Goal: Information Seeking & Learning: Learn about a topic

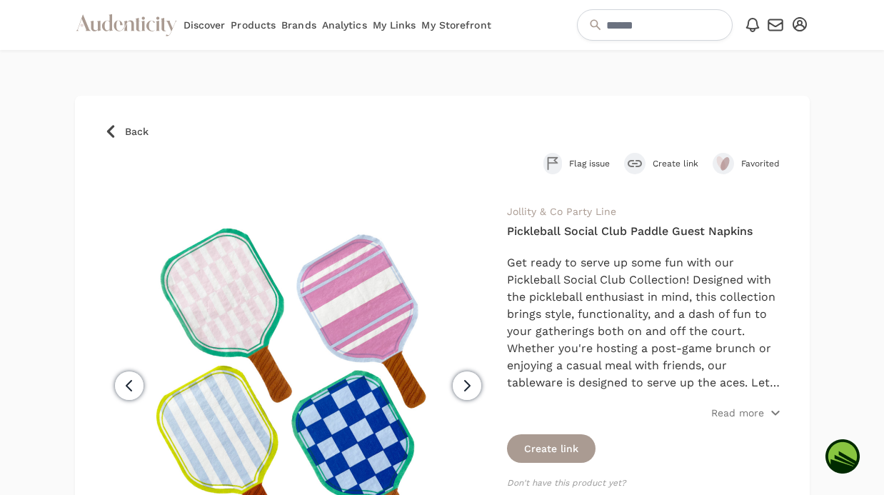
click at [111, 131] on icon at bounding box center [110, 131] width 14 height 14
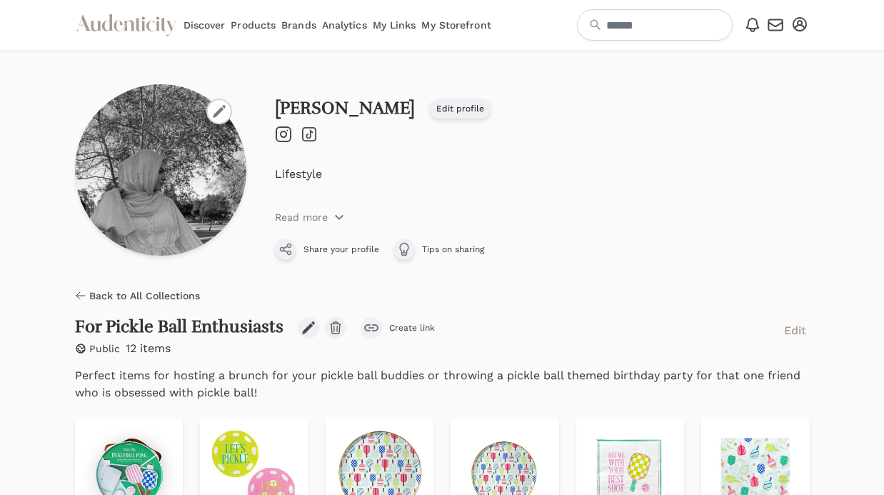
click at [455, 21] on link "My Storefront" at bounding box center [455, 25] width 69 height 50
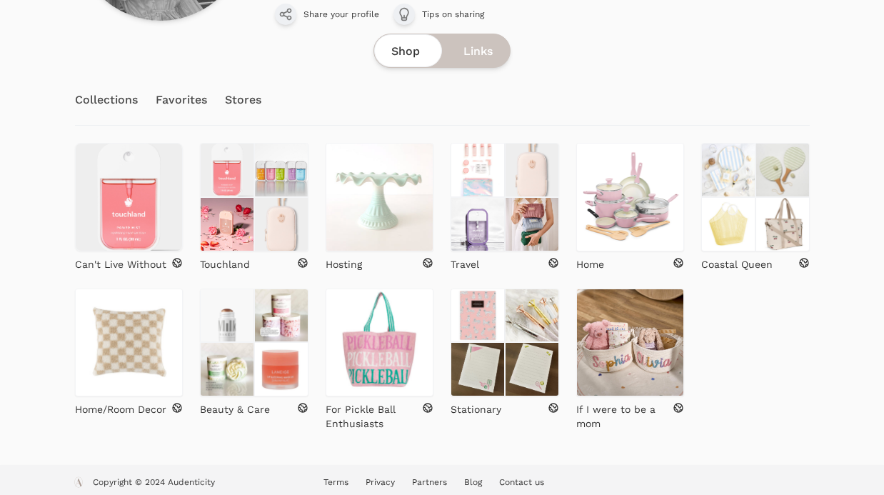
scroll to position [242, 0]
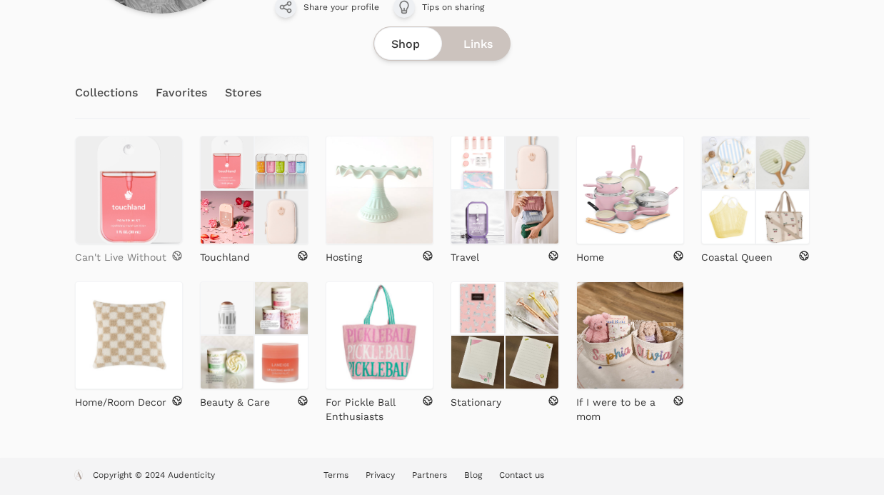
click at [134, 256] on p "Can't Live Without" at bounding box center [120, 257] width 91 height 14
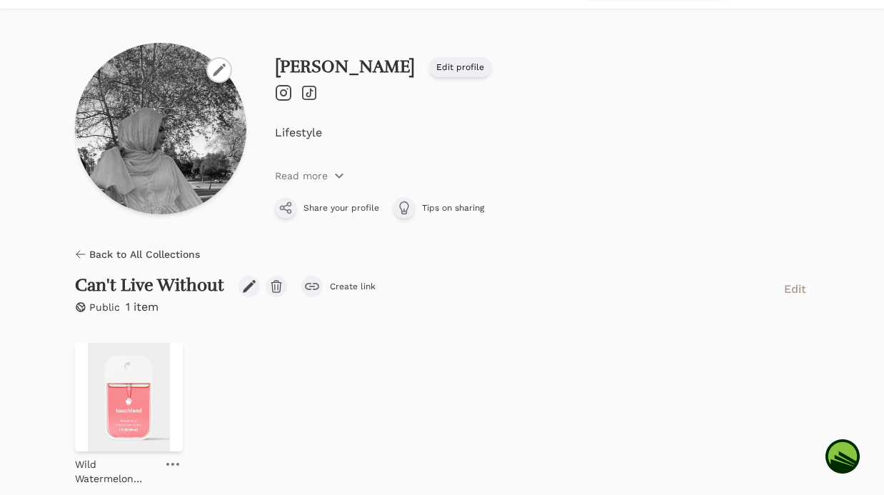
scroll to position [103, 0]
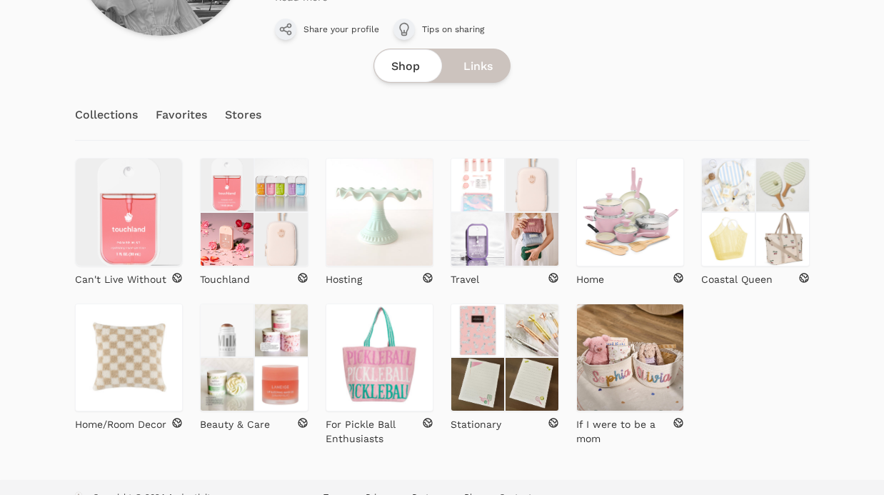
scroll to position [242, 0]
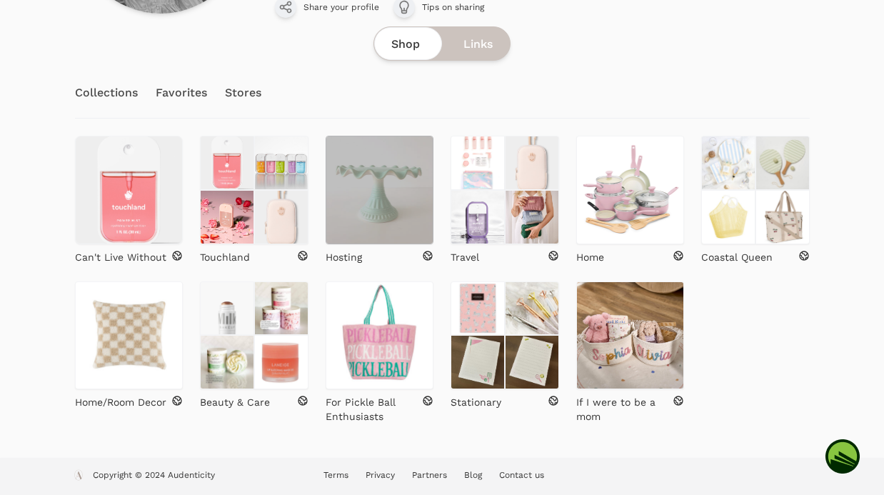
click at [391, 212] on img at bounding box center [379, 190] width 108 height 108
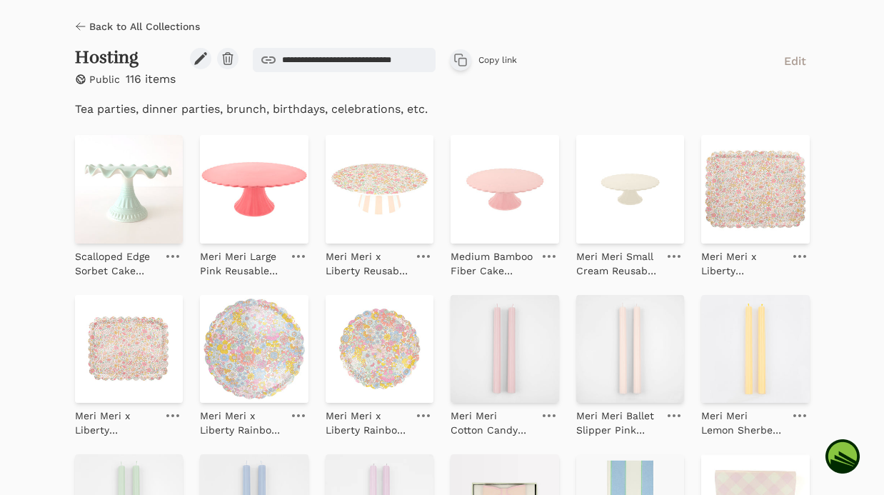
scroll to position [299, 0]
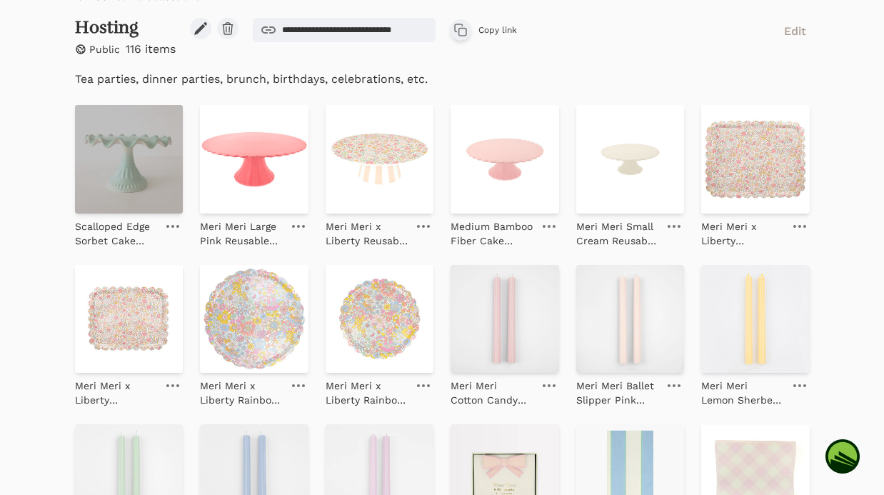
click at [148, 194] on img at bounding box center [129, 159] width 108 height 108
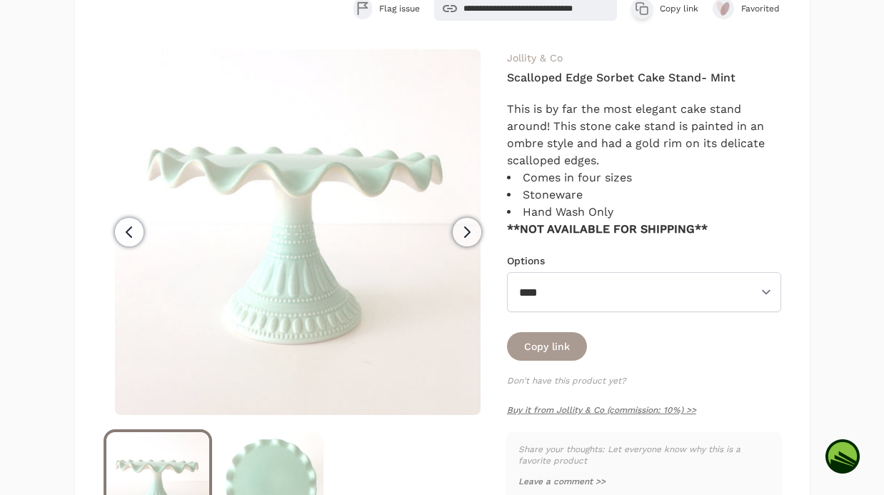
scroll to position [166, 0]
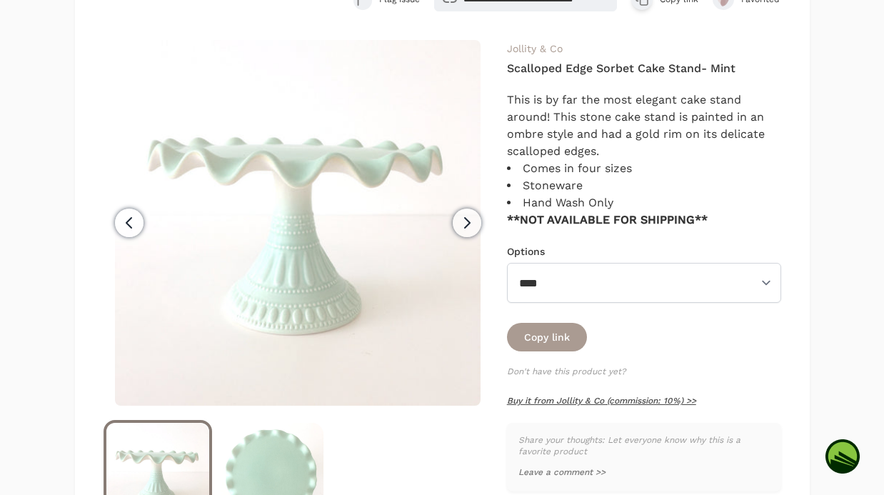
click at [556, 398] on link "Buy it from Jollity & Co (commission: 10%) >>" at bounding box center [601, 400] width 189 height 10
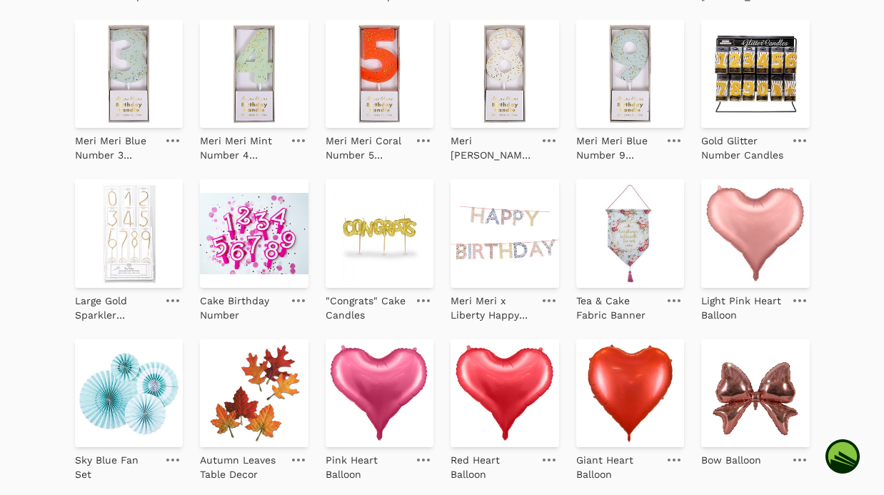
scroll to position [2778, 0]
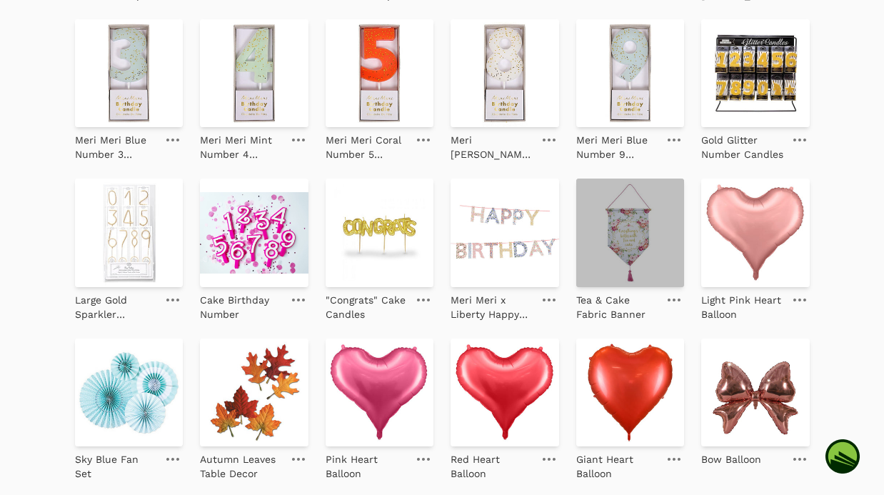
click at [607, 265] on img at bounding box center [630, 232] width 108 height 108
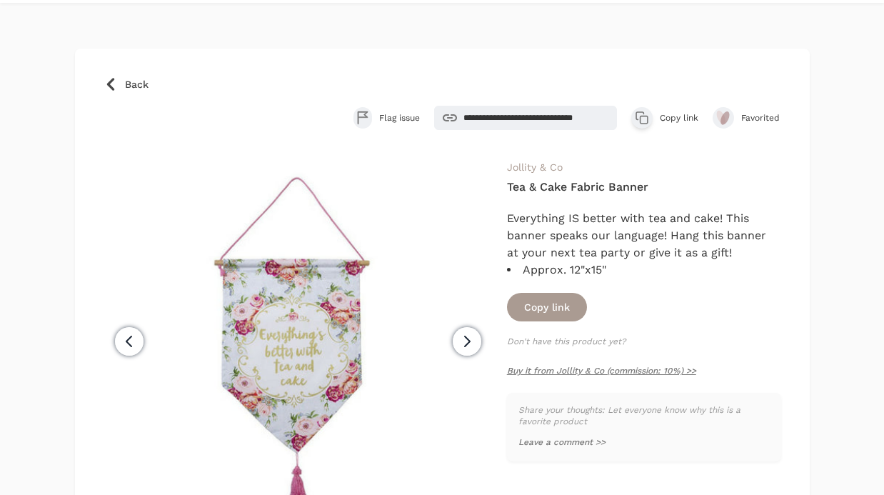
scroll to position [66, 0]
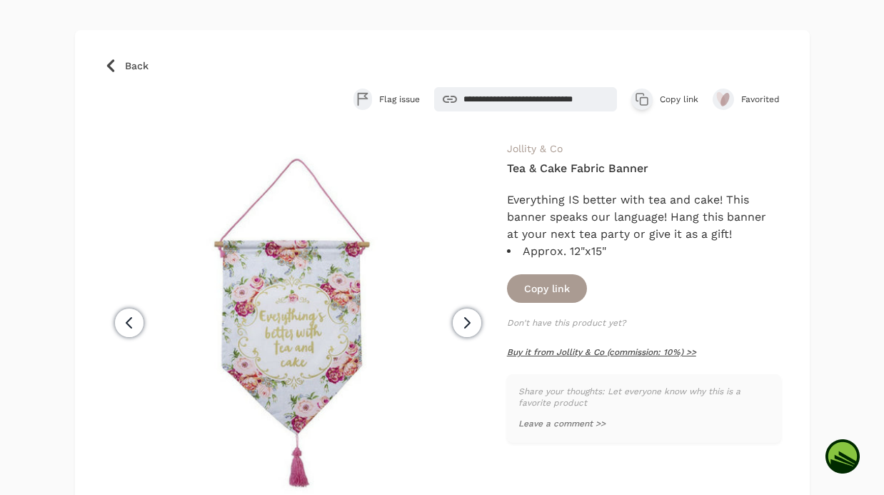
click at [628, 353] on link "Buy it from Jollity & Co (commission: 10%) >>" at bounding box center [601, 352] width 189 height 10
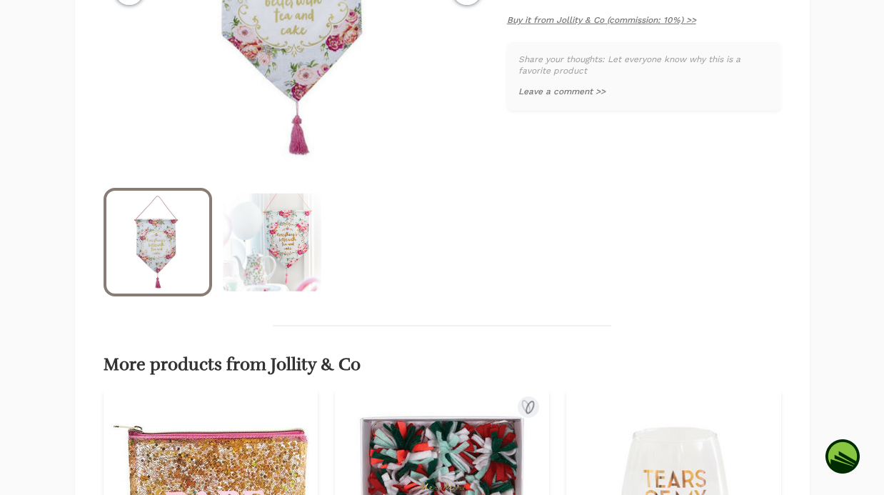
scroll to position [358, 0]
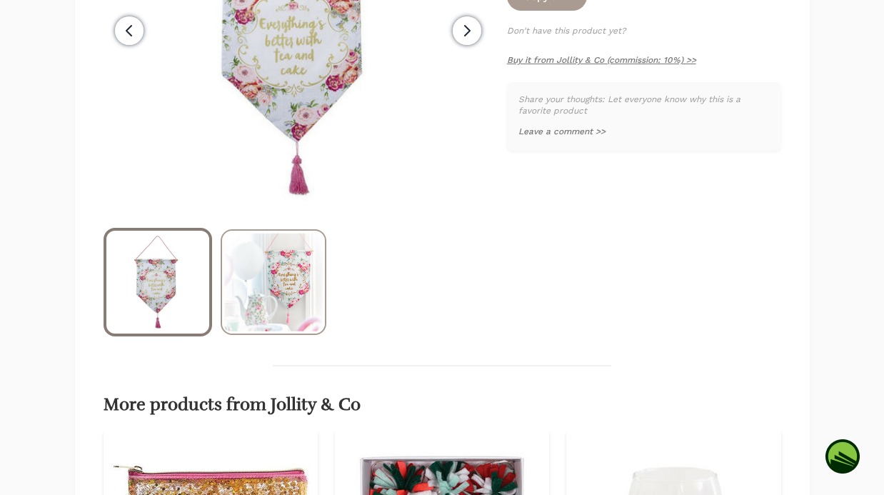
click at [282, 304] on img at bounding box center [273, 282] width 103 height 103
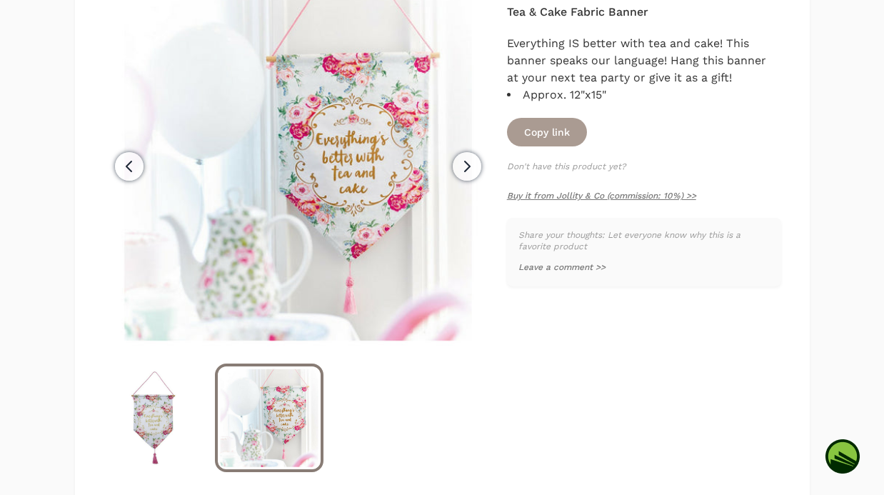
scroll to position [199, 0]
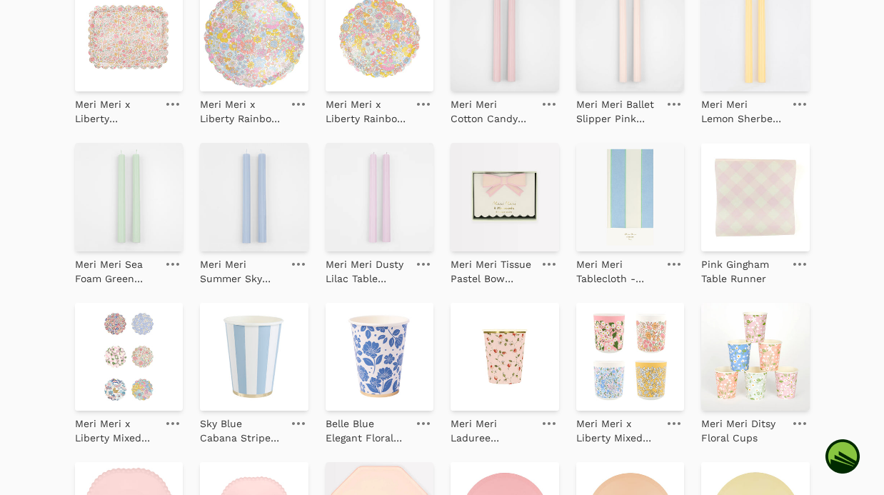
scroll to position [581, 0]
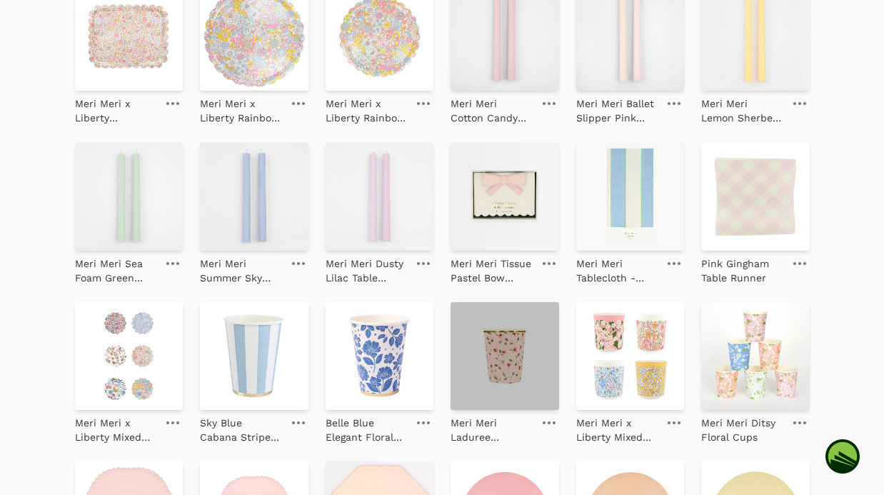
click at [521, 360] on img at bounding box center [504, 356] width 108 height 108
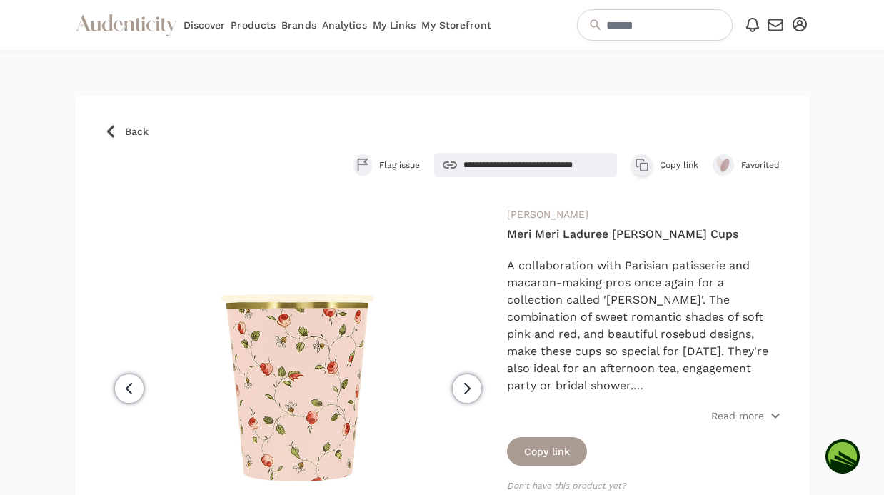
click at [108, 128] on icon at bounding box center [110, 131] width 14 height 14
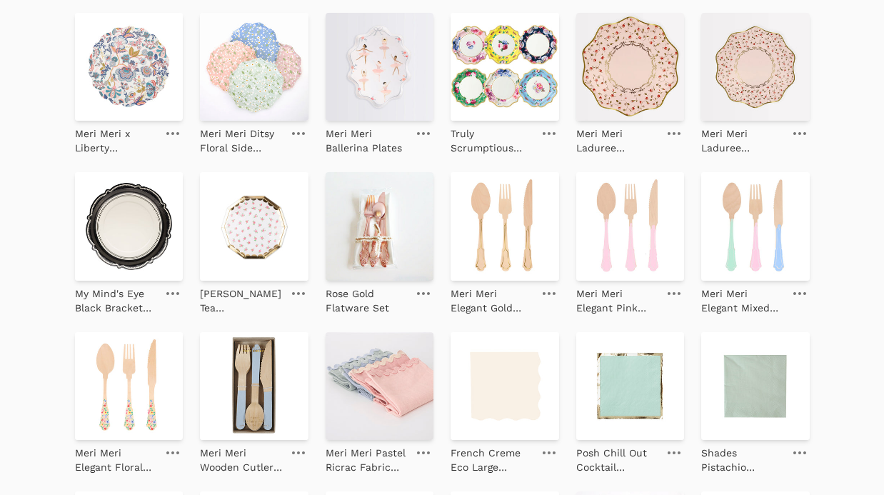
scroll to position [1505, 0]
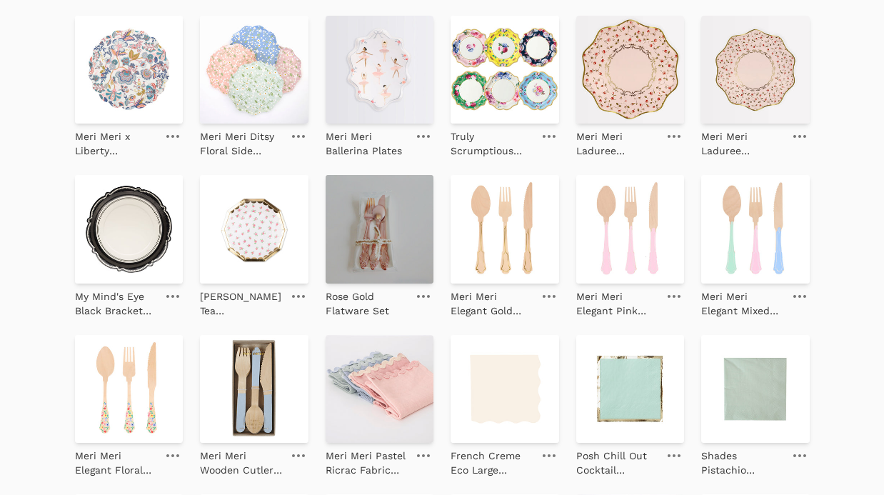
click at [371, 253] on img at bounding box center [379, 229] width 108 height 108
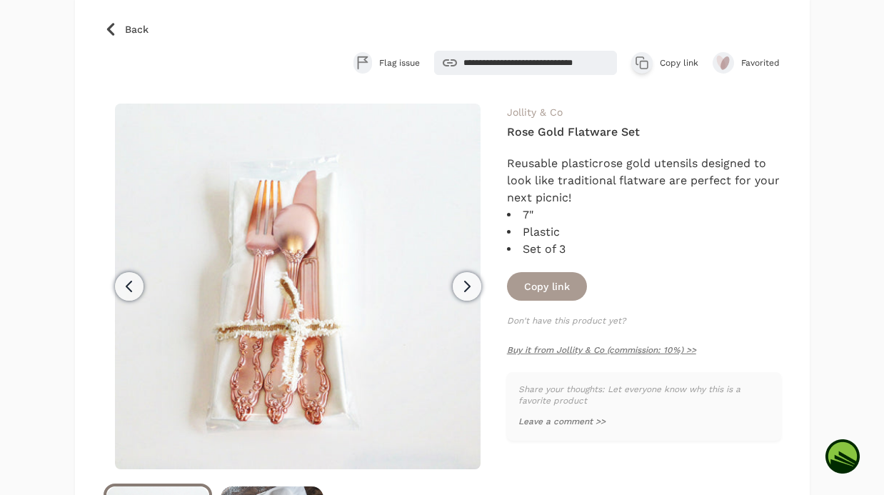
scroll to position [126, 0]
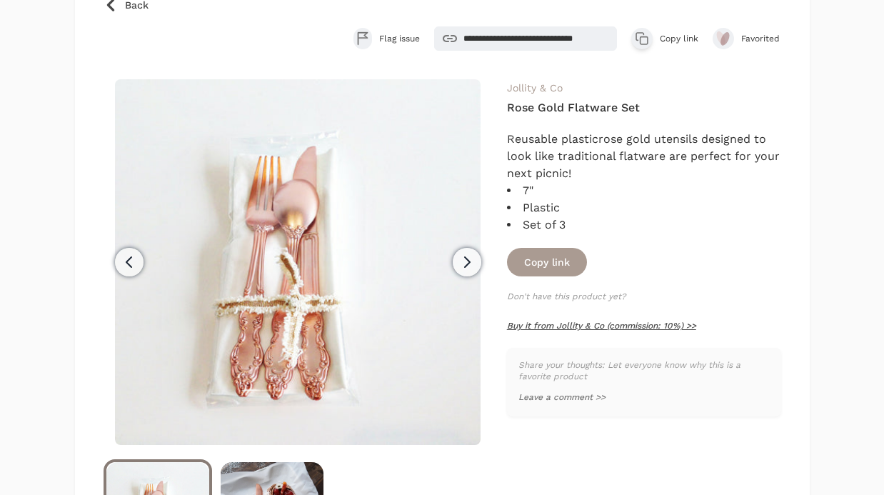
click at [549, 325] on link "Buy it from Jollity & Co (commission: 10%) >>" at bounding box center [601, 325] width 189 height 10
click at [117, 9] on link "Back" at bounding box center [441, 5] width 677 height 14
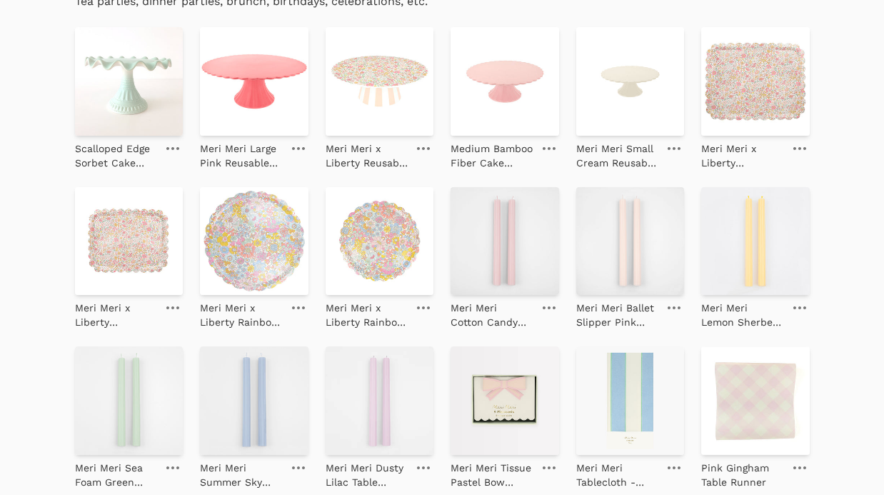
scroll to position [376, 0]
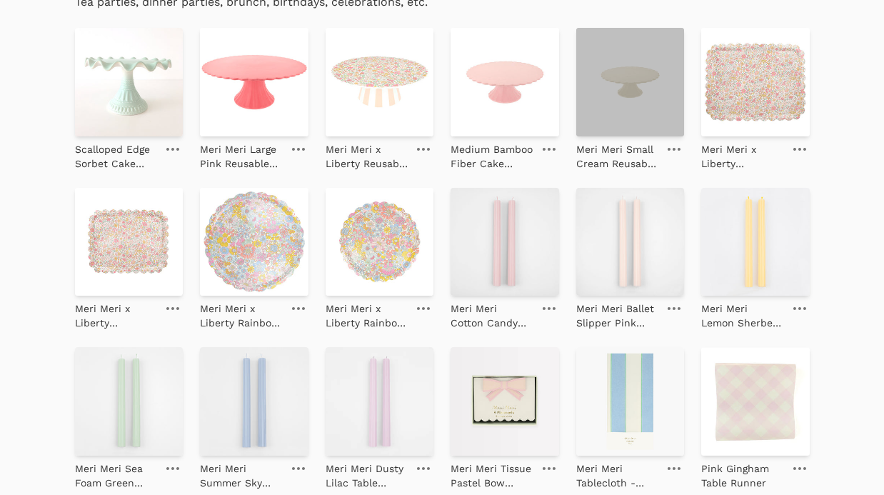
click at [622, 103] on img at bounding box center [630, 82] width 108 height 108
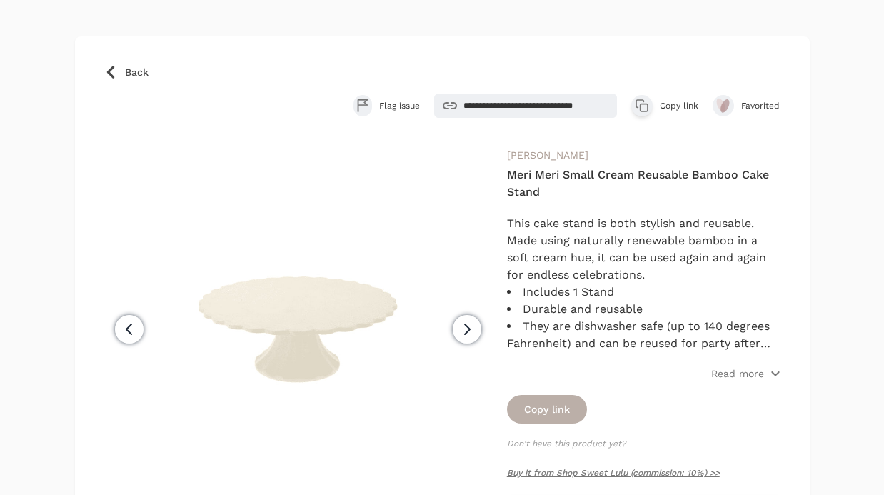
scroll to position [86, 0]
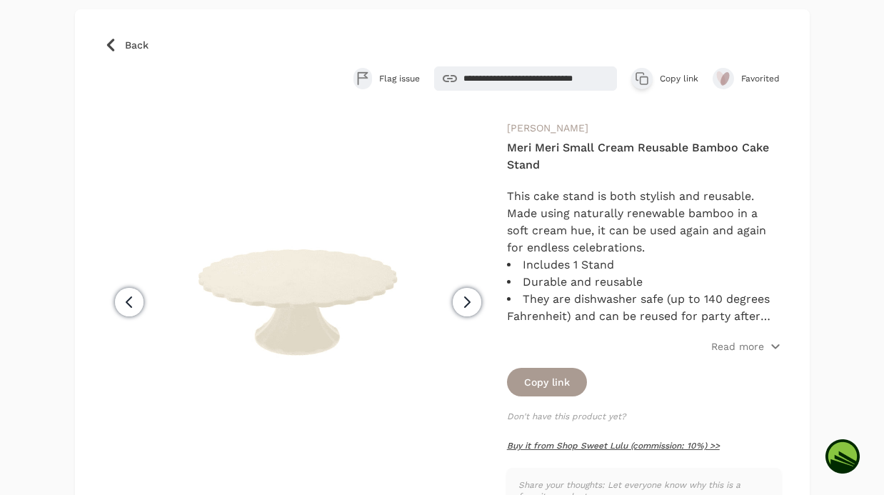
click at [543, 443] on link "Buy it from Shop Sweet Lulu (commission: 10%) >>" at bounding box center [613, 445] width 213 height 10
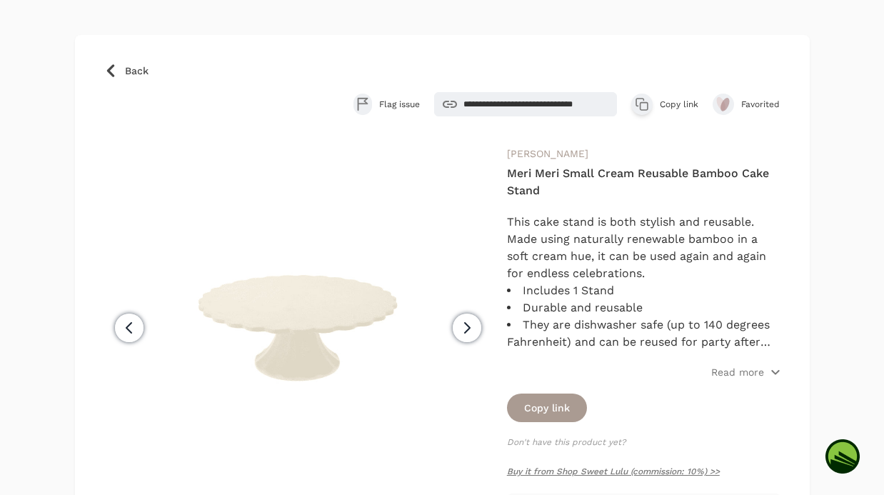
scroll to position [0, 0]
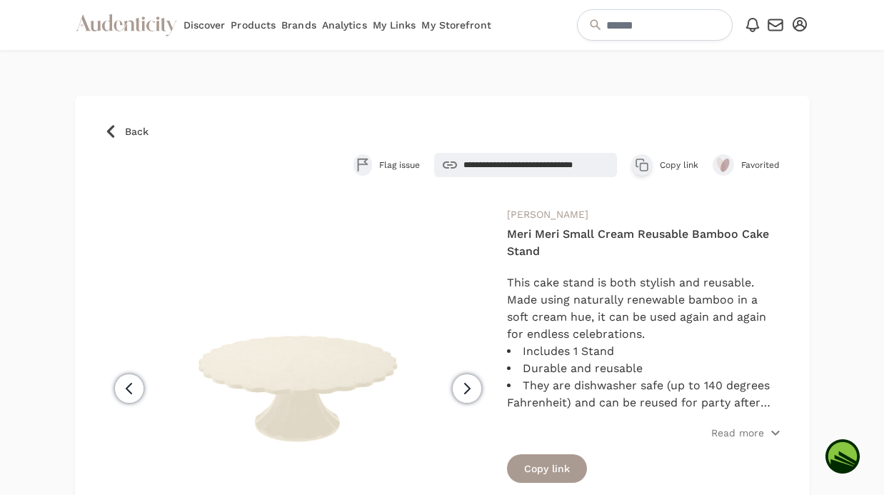
click at [457, 24] on link "My Storefront" at bounding box center [455, 25] width 69 height 50
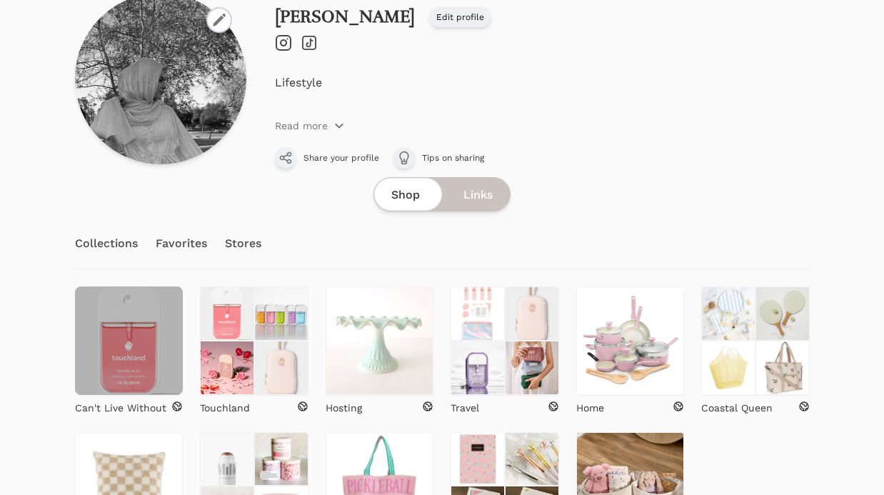
scroll to position [100, 0]
